Goal: Connect with others: Connect with others

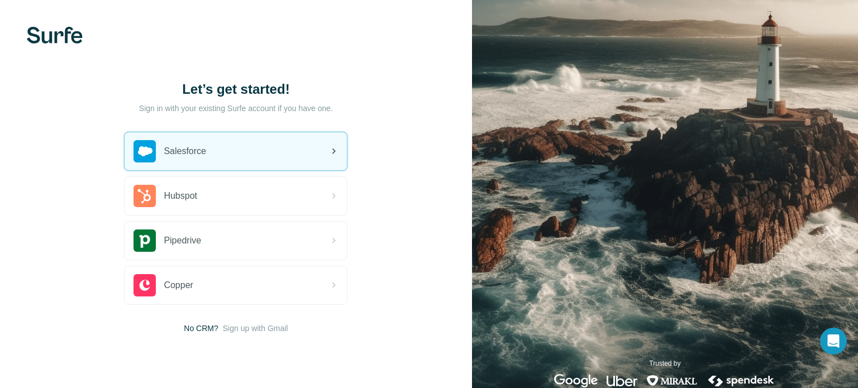
click at [246, 142] on div "Salesforce" at bounding box center [236, 151] width 222 height 38
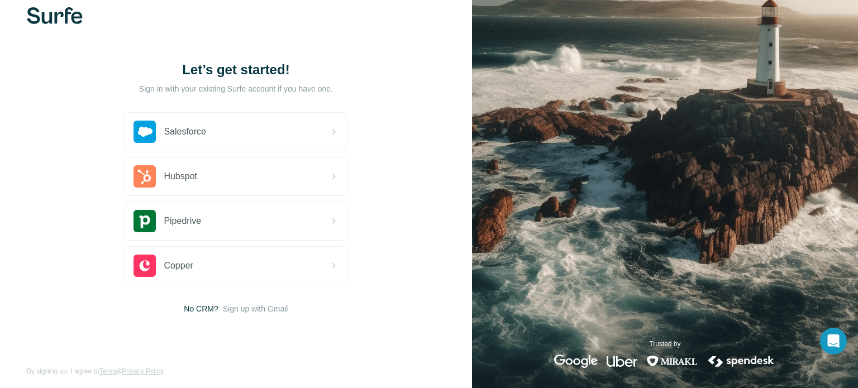
scroll to position [25, 0]
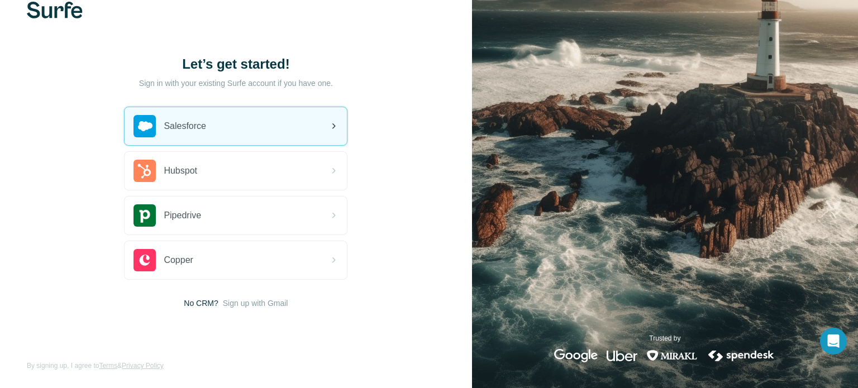
click at [244, 122] on div "Salesforce" at bounding box center [236, 126] width 222 height 38
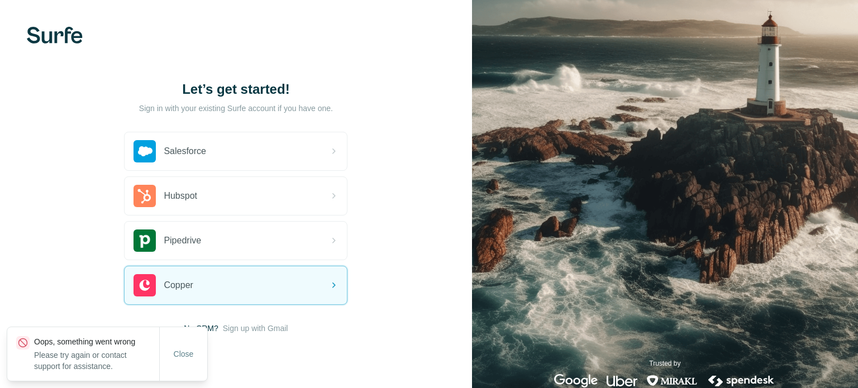
click at [180, 357] on span "Close" at bounding box center [184, 353] width 20 height 11
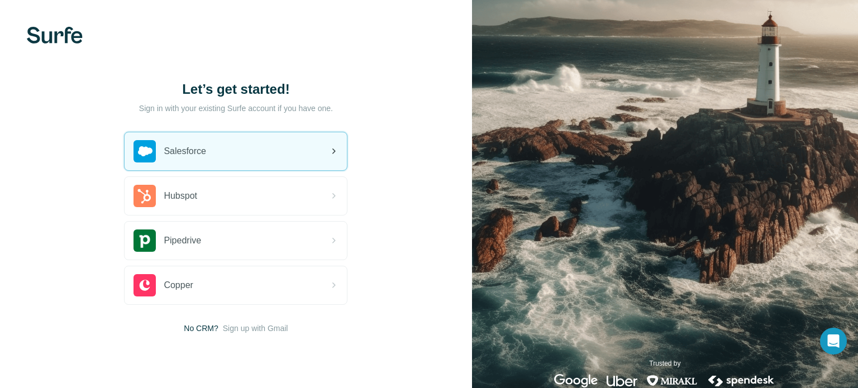
click at [249, 140] on div "Salesforce" at bounding box center [236, 151] width 222 height 38
click at [22, 133] on div "Let’s get started! Sign in with your existing Surfe account if you have one. Sa…" at bounding box center [236, 207] width 472 height 414
